Goal: Transaction & Acquisition: Purchase product/service

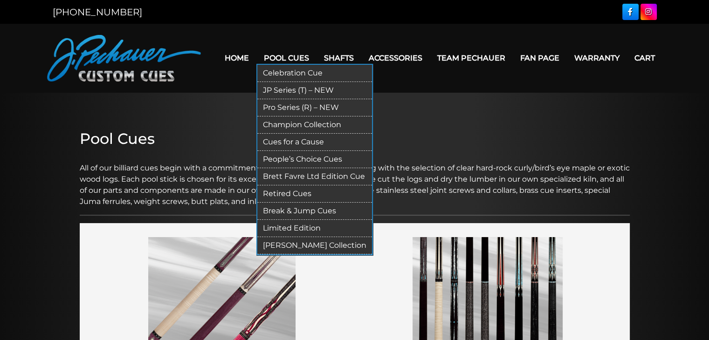
click at [287, 206] on link "Break & Jump Cues" at bounding box center [314, 211] width 115 height 17
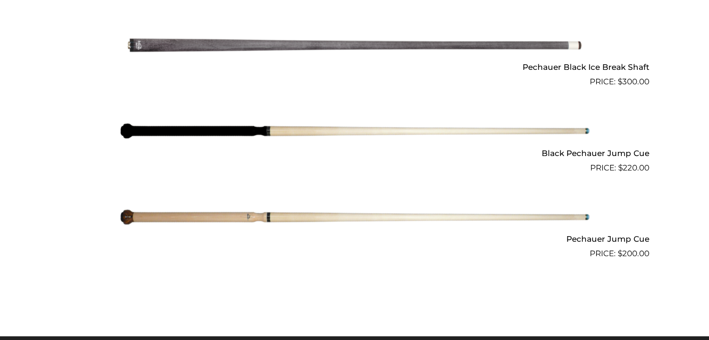
scroll to position [777, 0]
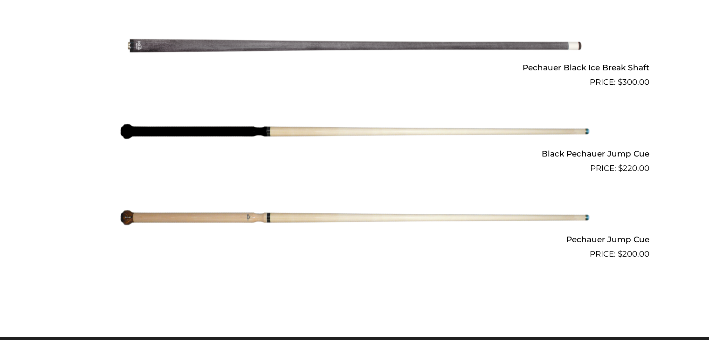
click at [304, 209] on img at bounding box center [354, 217] width 471 height 78
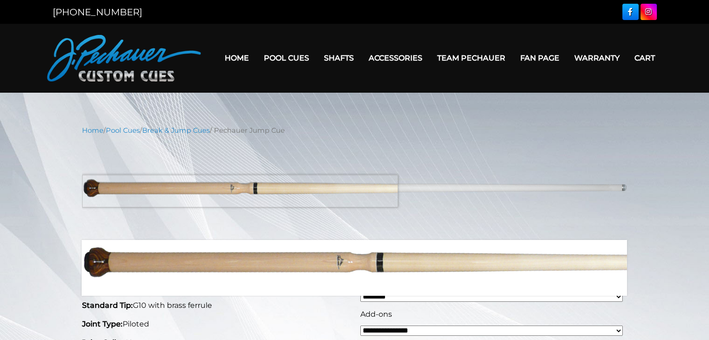
click at [141, 191] on img at bounding box center [354, 188] width 545 height 91
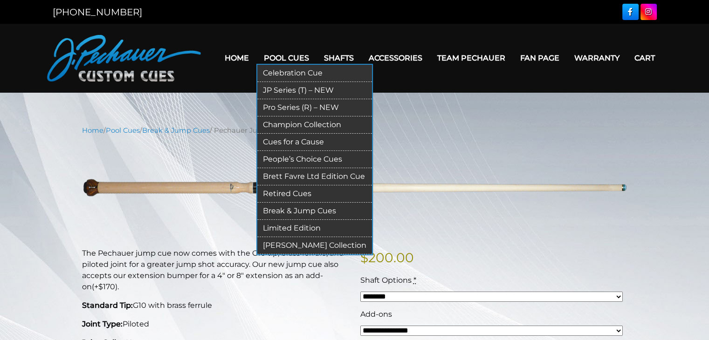
click at [283, 70] on link "Celebration Cue" at bounding box center [314, 73] width 115 height 17
